Goal: Check status: Check status

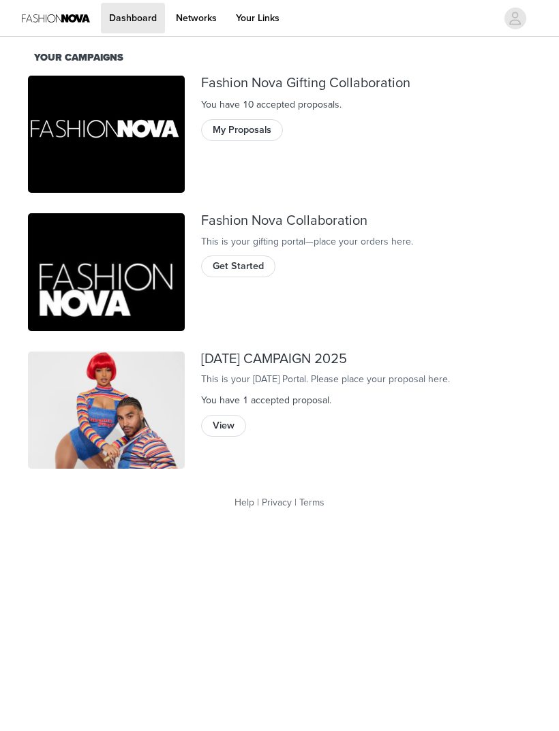
click at [262, 134] on button "My Proposals" at bounding box center [242, 130] width 82 height 22
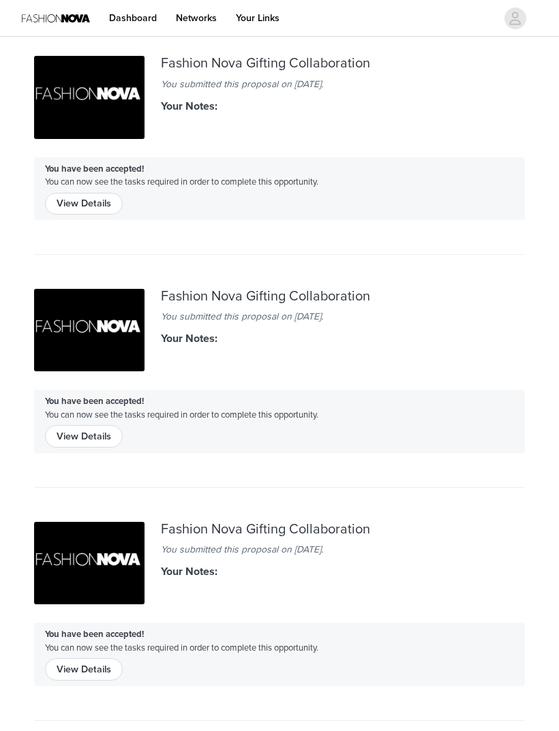
click at [64, 202] on button "View Details" at bounding box center [84, 204] width 78 height 22
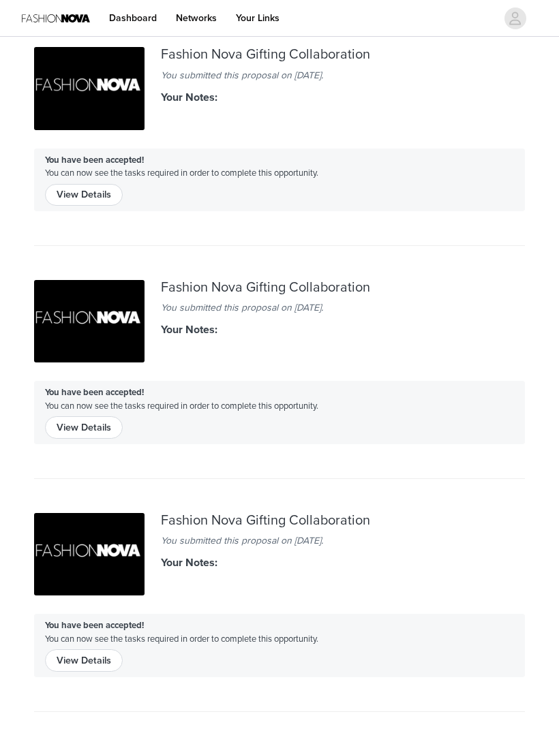
scroll to position [10, 0]
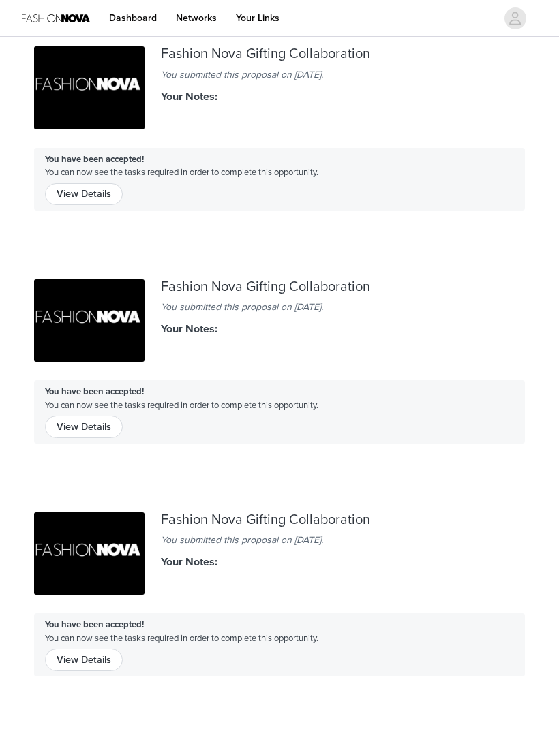
click at [74, 417] on button "View Details" at bounding box center [84, 427] width 78 height 22
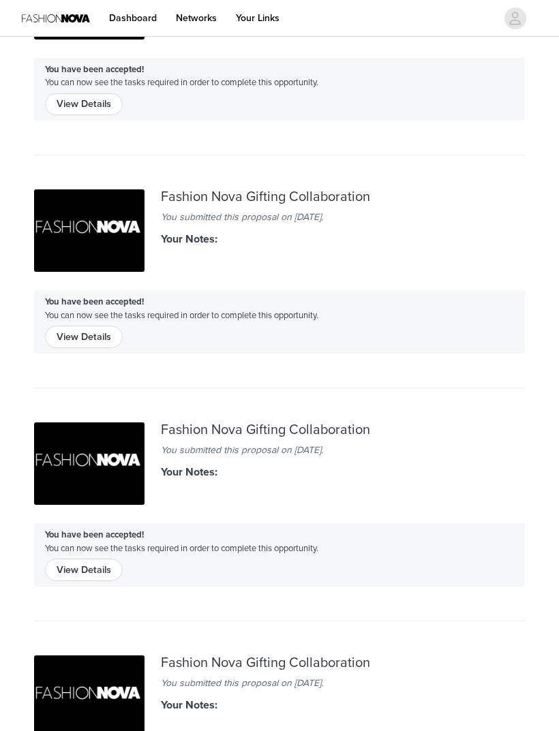
scroll to position [98, 0]
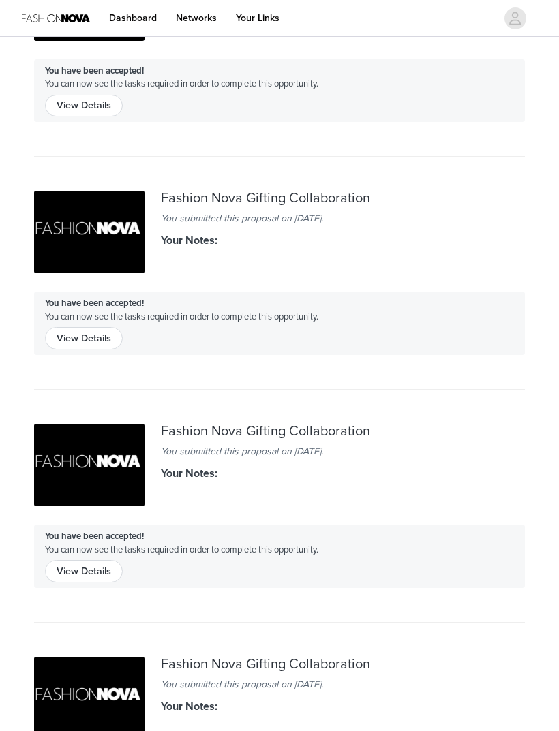
click at [85, 565] on button "View Details" at bounding box center [84, 571] width 78 height 22
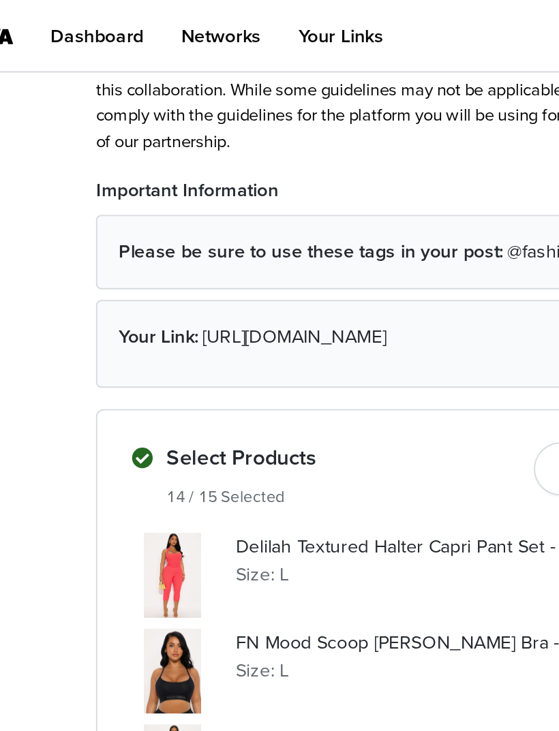
scroll to position [169, 0]
